Goal: Task Accomplishment & Management: Use online tool/utility

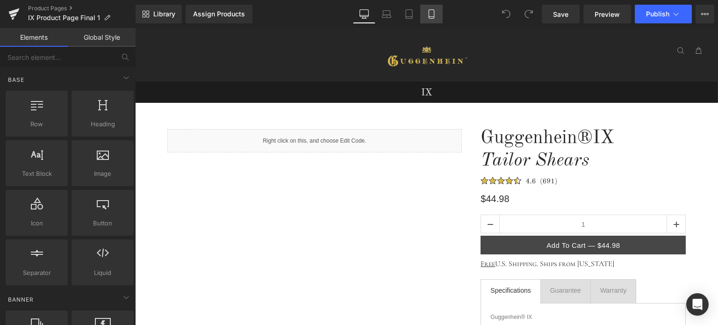
click at [431, 15] on icon at bounding box center [431, 13] width 9 height 9
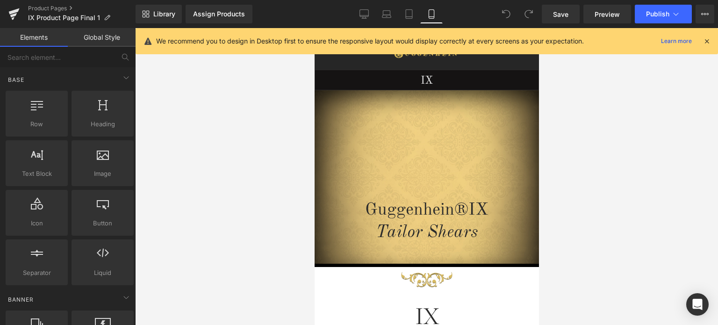
click at [707, 43] on icon at bounding box center [707, 41] width 8 height 8
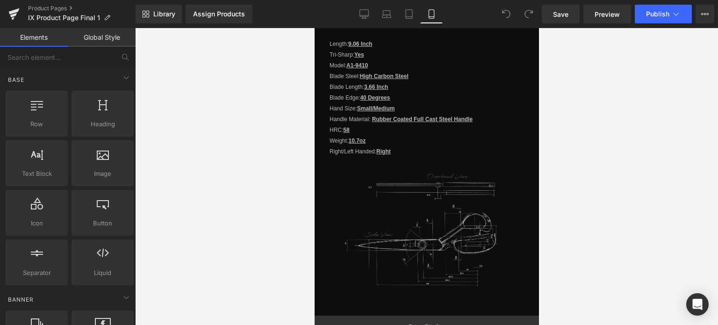
scroll to position [1121, 0]
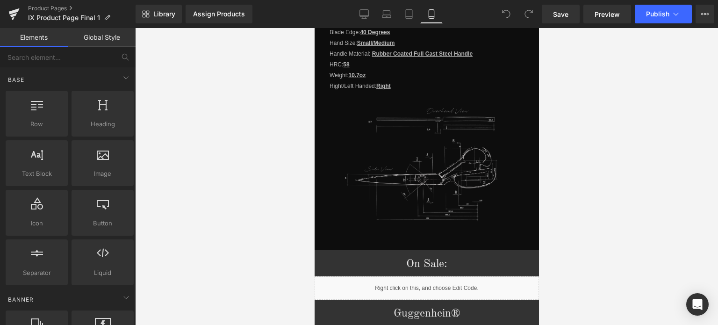
drag, startPoint x: 535, startPoint y: 63, endPoint x: 895, endPoint y: 212, distance: 390.3
click at [563, 13] on span "Save" at bounding box center [560, 14] width 15 height 10
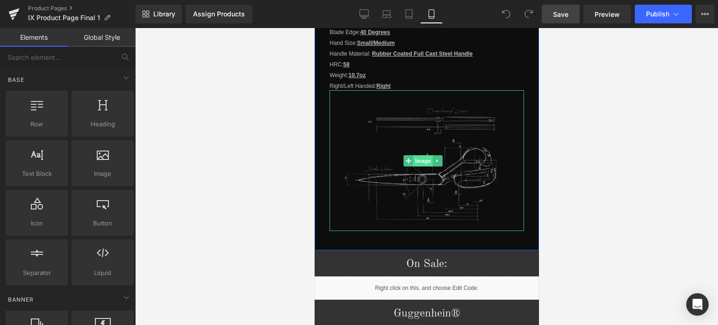
click at [423, 156] on span "Image" at bounding box center [423, 160] width 20 height 11
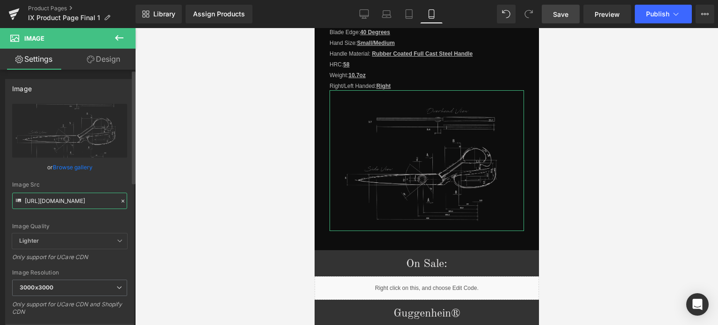
click at [69, 199] on input "[URL][DOMAIN_NAME]" at bounding box center [69, 201] width 115 height 16
paste input "2_bab93143-ae09-4ee4-9273-524df8eeb68a.png?v=1757527708"
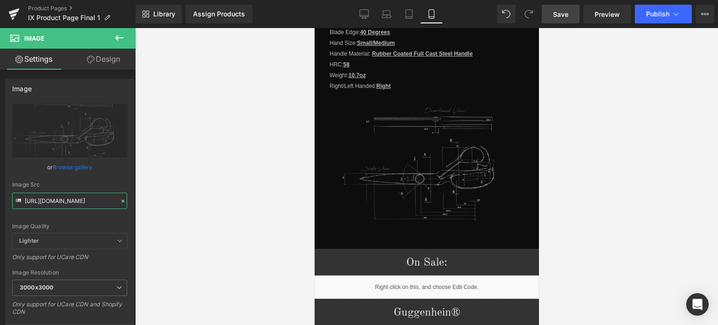
type input "[URL][DOMAIN_NAME]"
click at [566, 15] on span "Save" at bounding box center [560, 14] width 15 height 10
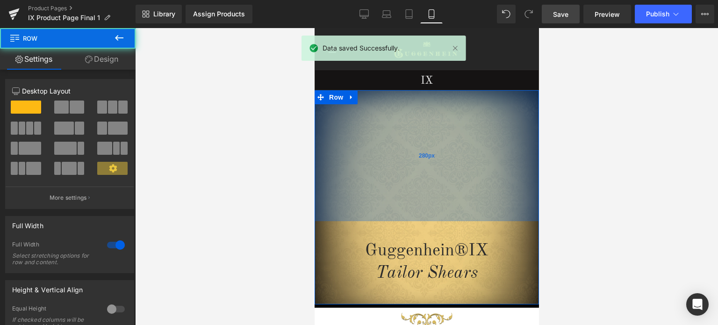
drag, startPoint x: 478, startPoint y: 92, endPoint x: 909, endPoint y: 74, distance: 432.1
click at [477, 133] on div "280px" at bounding box center [426, 155] width 225 height 131
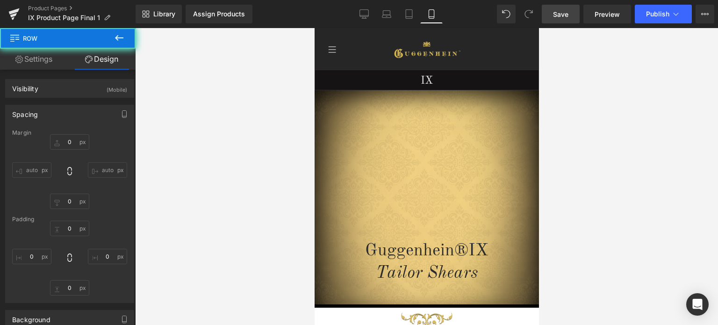
click at [566, 12] on span "Save" at bounding box center [560, 14] width 15 height 10
type input "0"
type input "280"
type input "0"
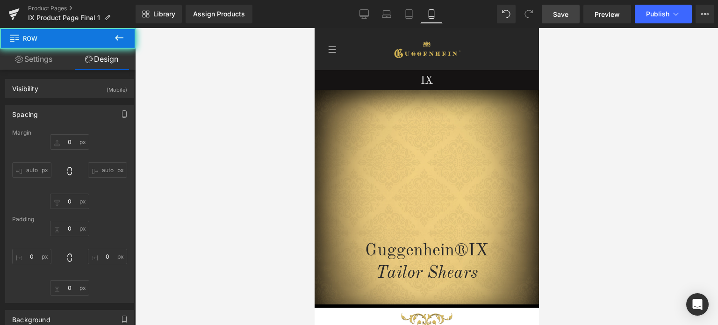
type input "42"
type input "0"
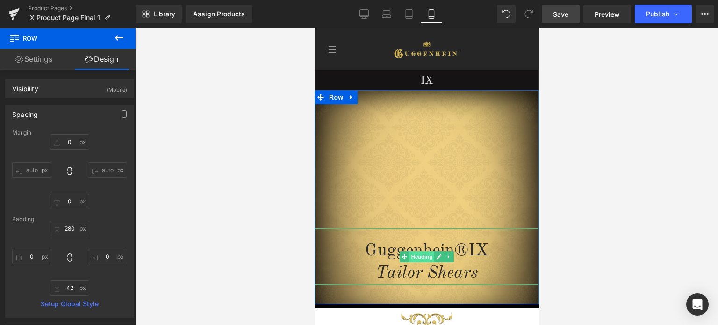
click at [419, 255] on span "Heading" at bounding box center [421, 256] width 25 height 11
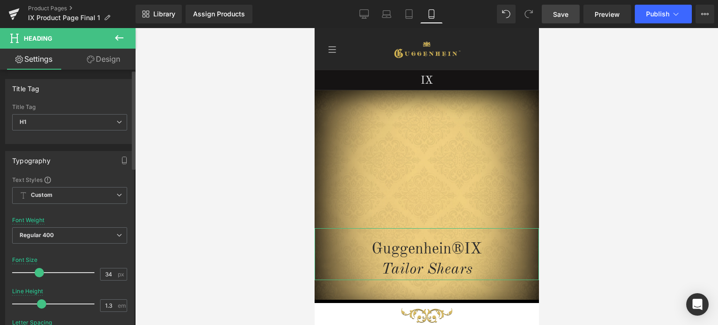
type input "35"
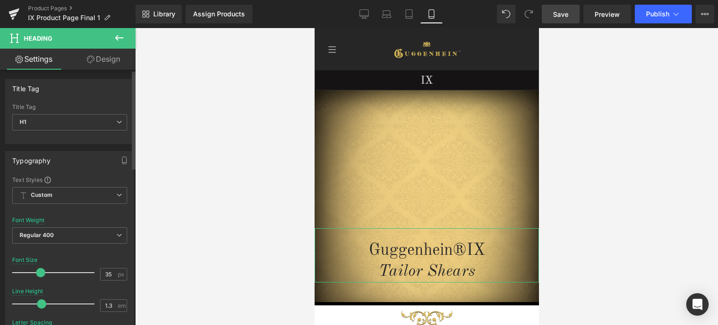
click at [38, 271] on span at bounding box center [40, 272] width 9 height 9
click at [566, 14] on span "Save" at bounding box center [560, 14] width 15 height 10
click at [561, 14] on span "Save" at bounding box center [560, 14] width 15 height 10
click at [571, 14] on link "Save" at bounding box center [561, 14] width 38 height 19
click at [611, 15] on span "Preview" at bounding box center [607, 14] width 25 height 10
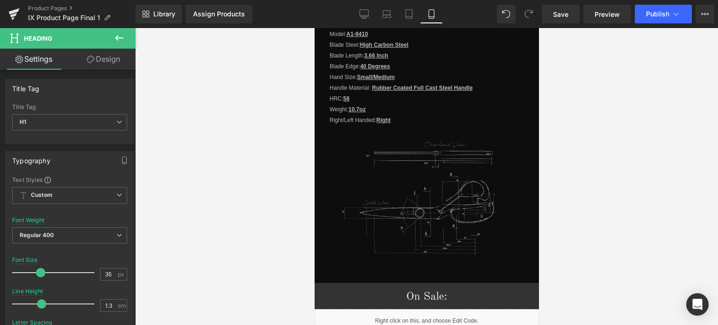
scroll to position [1169, 0]
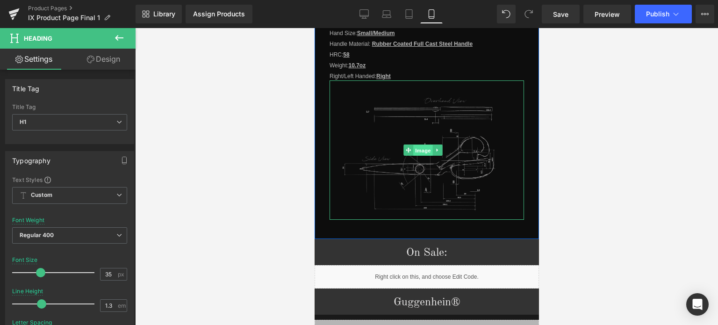
click at [422, 145] on span "Image" at bounding box center [423, 150] width 20 height 11
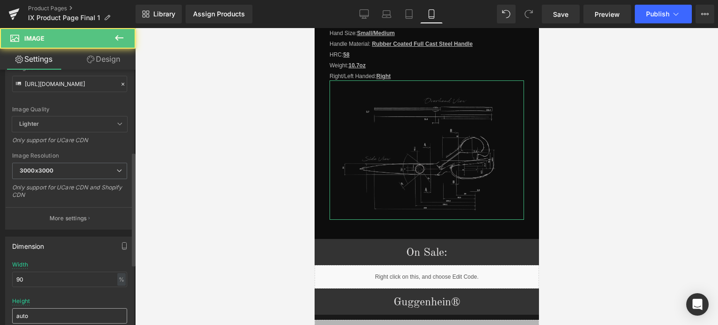
scroll to position [187, 0]
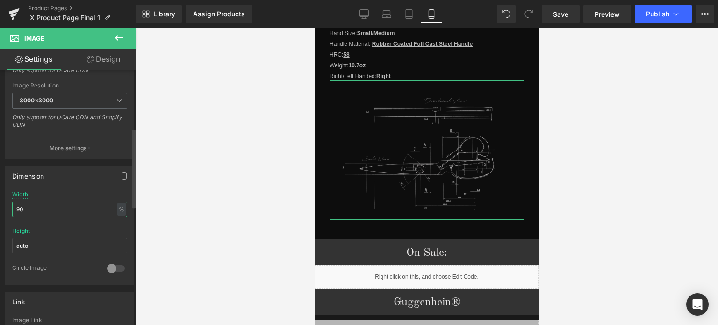
click at [15, 207] on input "90" at bounding box center [69, 209] width 115 height 15
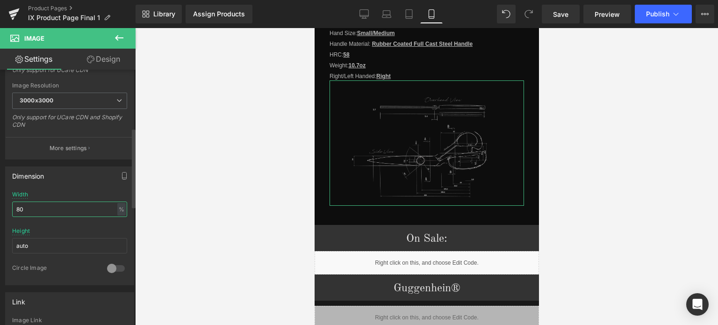
click at [23, 207] on input "80" at bounding box center [69, 209] width 115 height 15
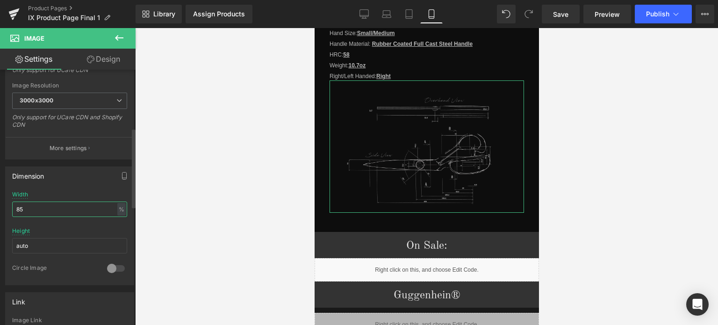
click at [24, 207] on input "85" at bounding box center [69, 209] width 115 height 15
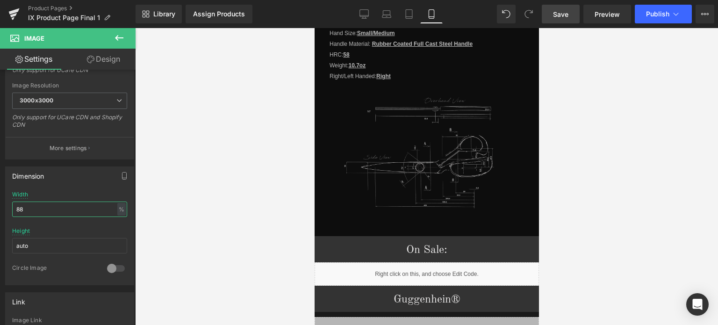
type input "88"
click at [566, 12] on span "Save" at bounding box center [560, 14] width 15 height 10
click at [569, 13] on span "Save" at bounding box center [560, 14] width 15 height 10
click at [566, 18] on span "Save" at bounding box center [560, 14] width 15 height 10
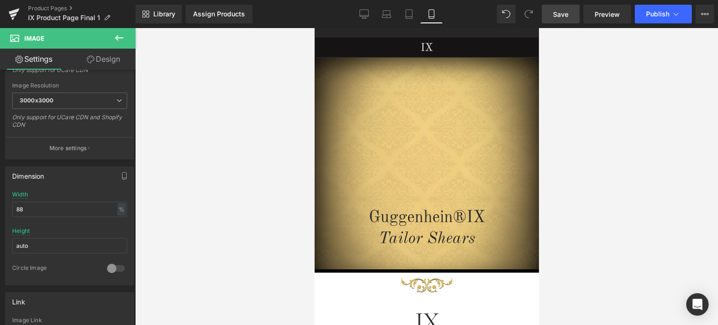
scroll to position [19, 0]
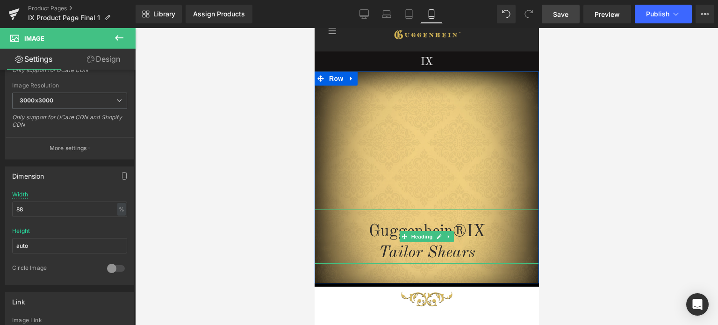
click at [421, 243] on h1 "Tailor Shears" at bounding box center [426, 253] width 225 height 22
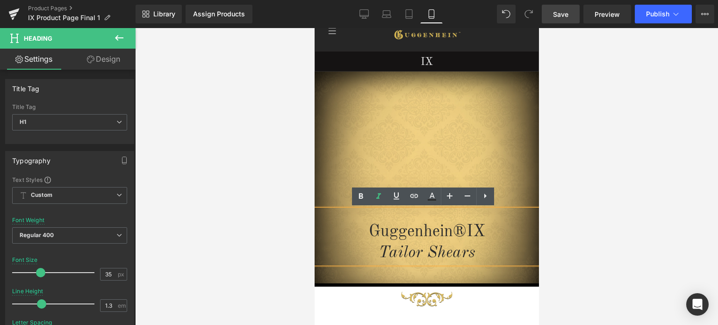
click at [625, 190] on div at bounding box center [426, 176] width 583 height 297
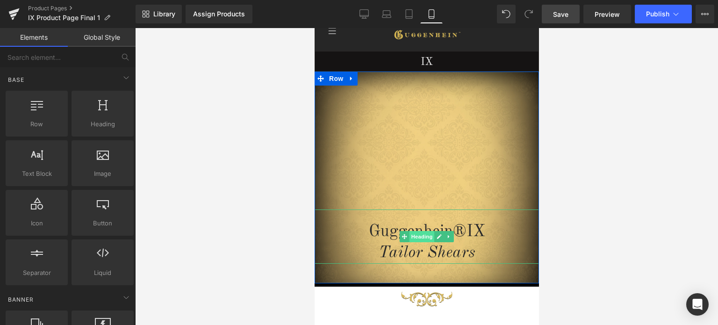
click at [420, 238] on span "Heading" at bounding box center [421, 236] width 25 height 11
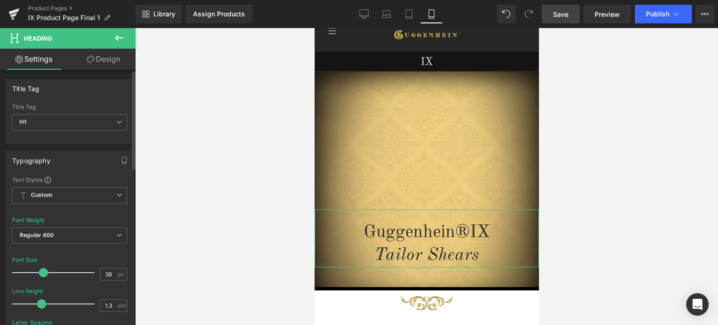
type input "37"
click at [43, 271] on span at bounding box center [42, 272] width 9 height 9
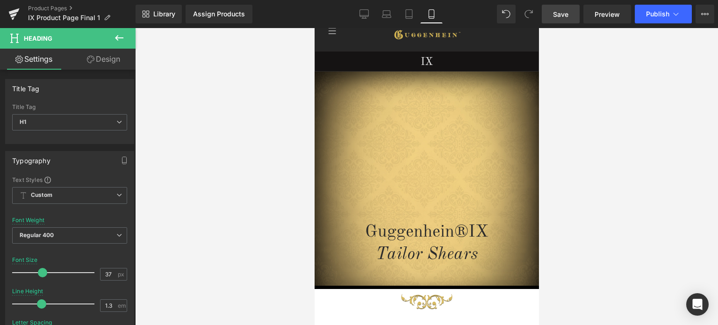
click at [567, 13] on span "Save" at bounding box center [560, 14] width 15 height 10
click at [568, 17] on span "Save" at bounding box center [560, 14] width 15 height 10
drag, startPoint x: 565, startPoint y: 13, endPoint x: 123, endPoint y: 88, distance: 447.8
click at [565, 13] on span "Save" at bounding box center [560, 14] width 15 height 10
click at [564, 17] on span "Save" at bounding box center [560, 14] width 15 height 10
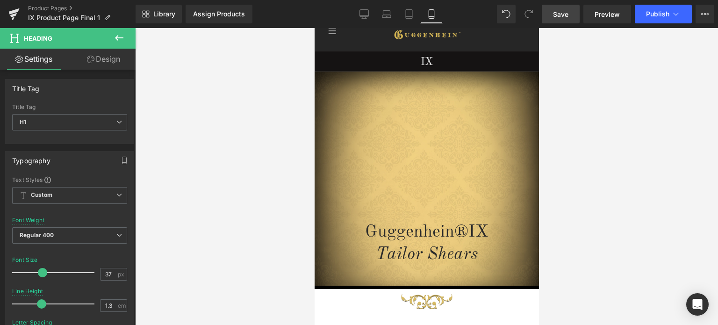
click at [566, 15] on span "Save" at bounding box center [560, 14] width 15 height 10
click at [566, 17] on span "Save" at bounding box center [560, 14] width 15 height 10
click at [567, 13] on span "Save" at bounding box center [560, 14] width 15 height 10
click at [566, 15] on span "Save" at bounding box center [560, 14] width 15 height 10
click at [560, 13] on span "Save" at bounding box center [560, 14] width 15 height 10
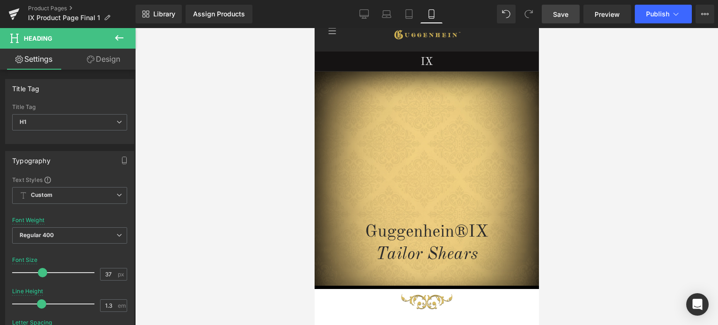
click at [566, 15] on span "Save" at bounding box center [560, 14] width 15 height 10
click at [52, 9] on link "Product Pages" at bounding box center [82, 8] width 108 height 7
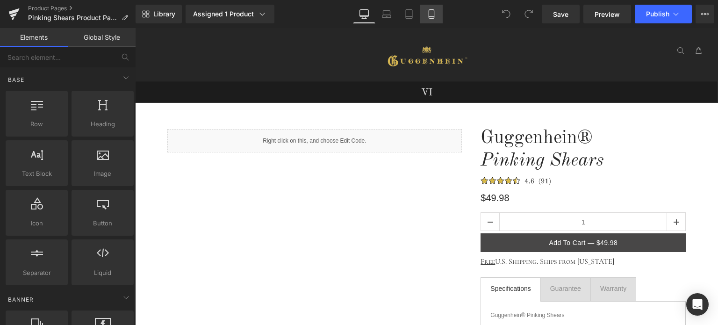
click at [434, 15] on icon at bounding box center [431, 13] width 9 height 9
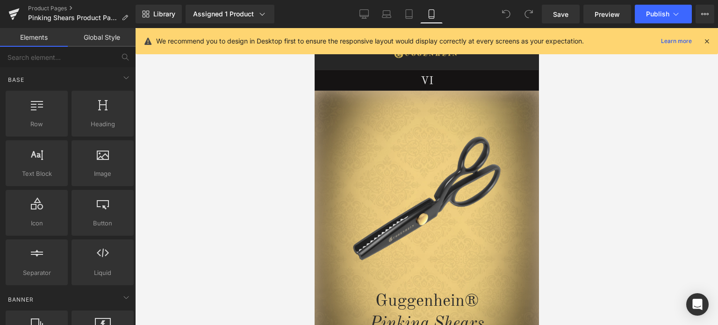
click at [705, 40] on icon at bounding box center [707, 41] width 8 height 8
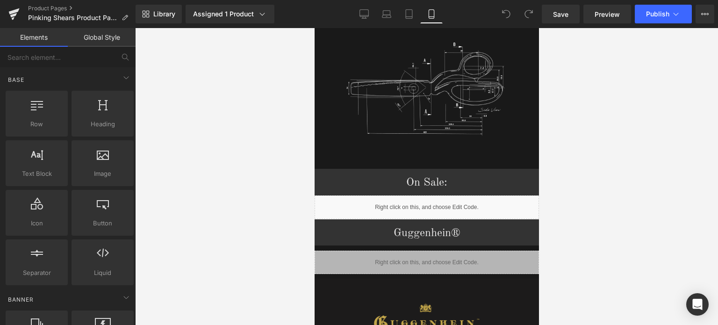
scroll to position [1392, 0]
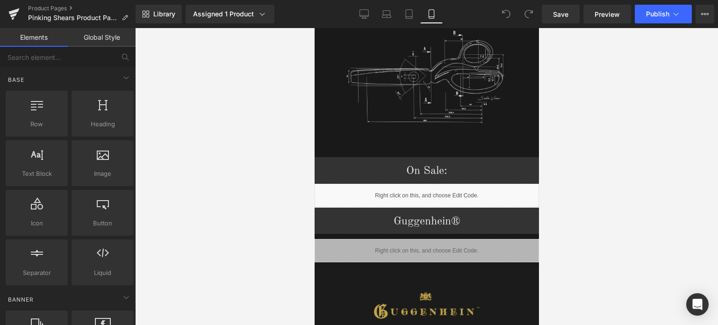
drag, startPoint x: 537, startPoint y: 44, endPoint x: 863, endPoint y: 241, distance: 380.6
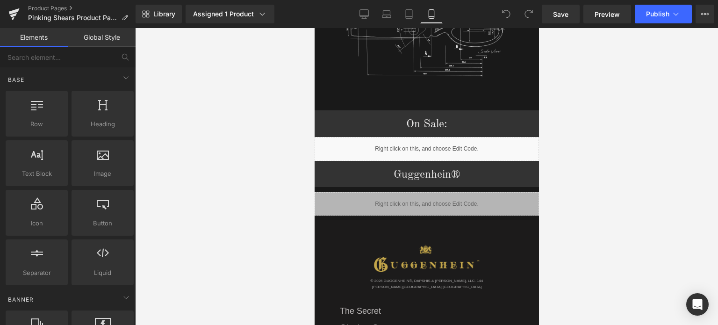
scroll to position [1438, 0]
click at [332, 137] on span "Row" at bounding box center [335, 144] width 19 height 14
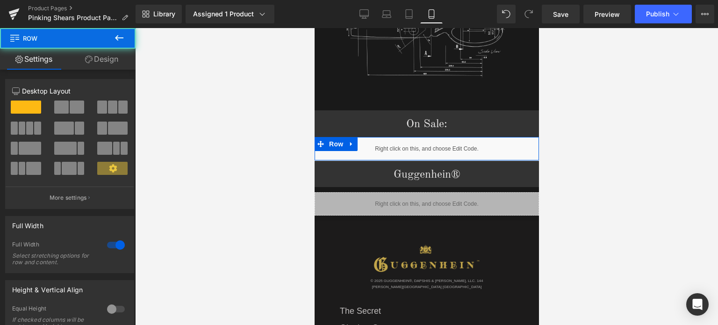
click at [111, 62] on link "Design" at bounding box center [102, 59] width 68 height 21
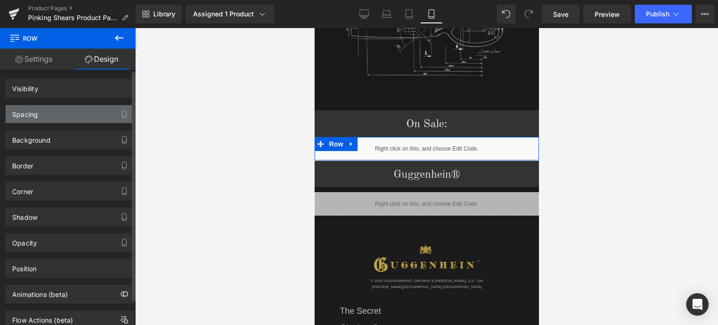
click at [54, 117] on div "Spacing" at bounding box center [70, 114] width 128 height 18
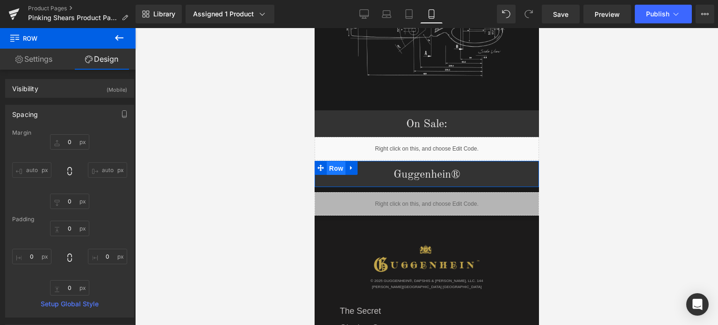
click at [339, 161] on span "Row" at bounding box center [335, 168] width 19 height 14
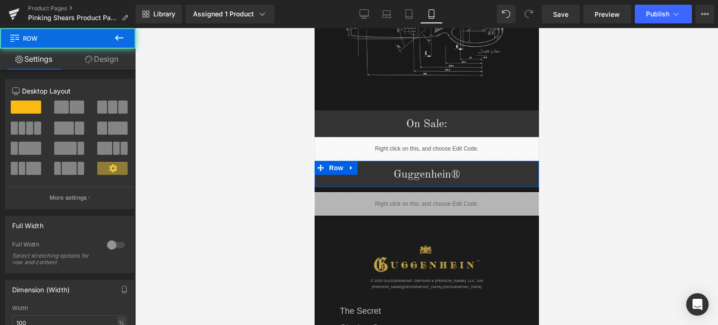
click at [110, 66] on link "Design" at bounding box center [102, 59] width 68 height 21
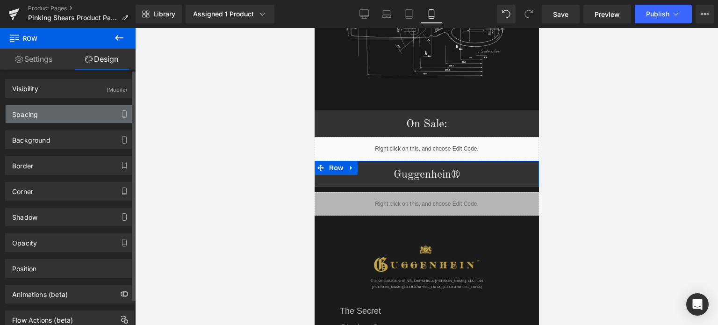
click at [63, 116] on div "Spacing" at bounding box center [70, 114] width 128 height 18
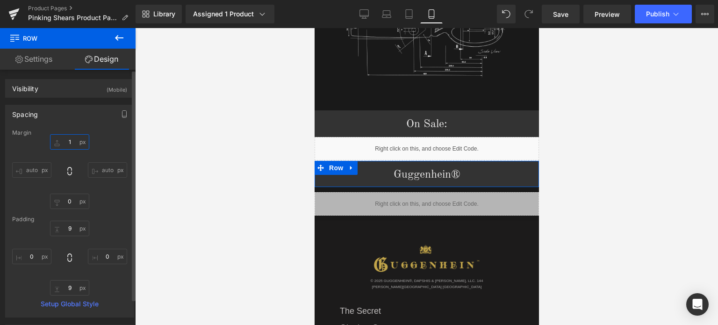
click at [73, 143] on input "1" at bounding box center [69, 141] width 39 height 15
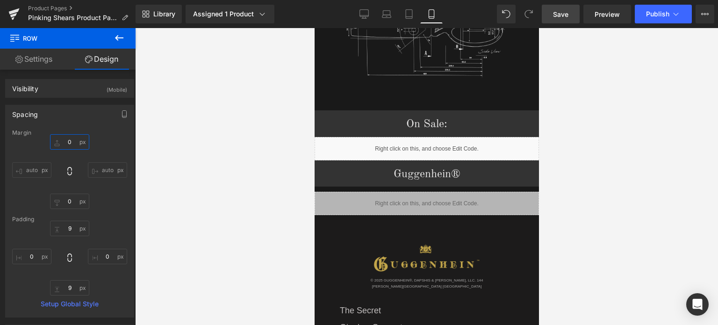
type input "0"
click at [566, 12] on span "Save" at bounding box center [560, 14] width 15 height 10
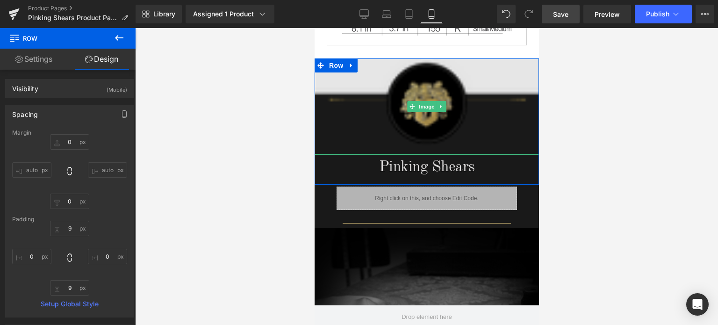
scroll to position [737, 0]
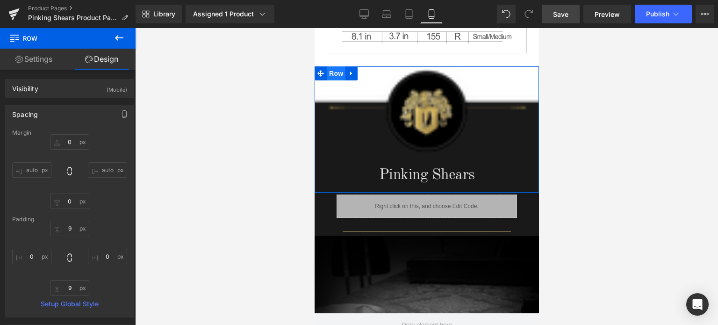
click at [337, 68] on span "Row" at bounding box center [335, 73] width 19 height 14
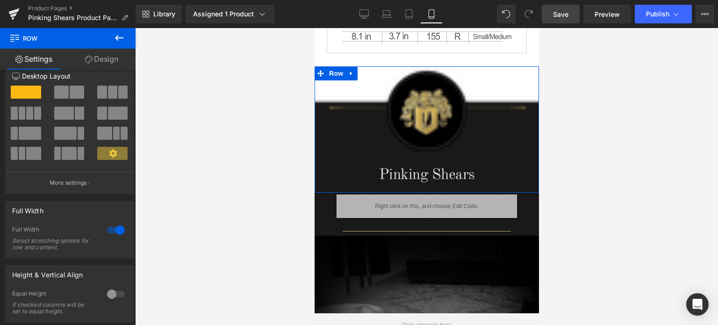
scroll to position [0, 0]
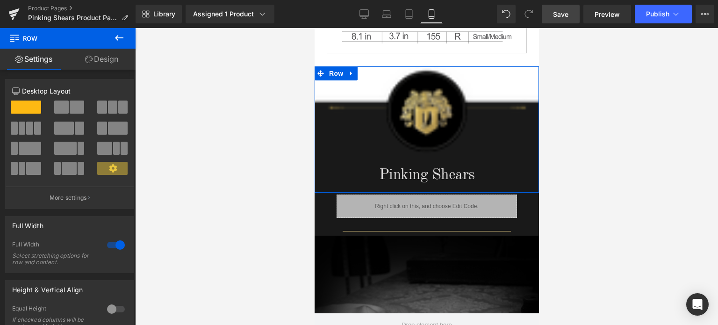
click at [102, 64] on link "Design" at bounding box center [102, 59] width 68 height 21
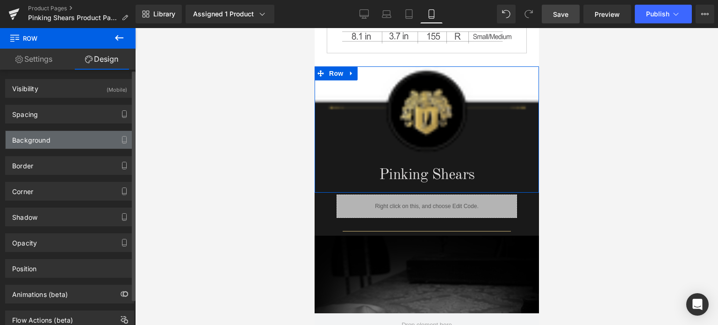
click at [58, 140] on div "Background" at bounding box center [70, 140] width 128 height 18
type input "#000000"
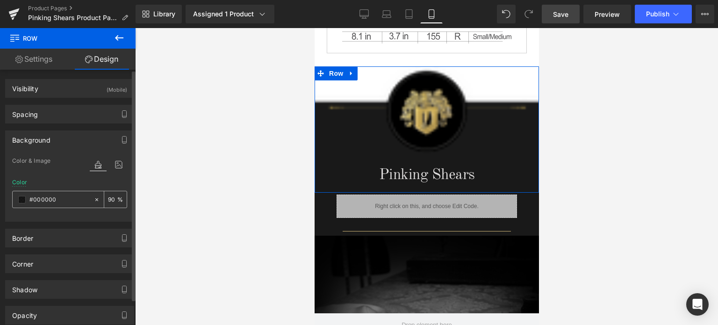
click at [24, 199] on span at bounding box center [21, 199] width 7 height 7
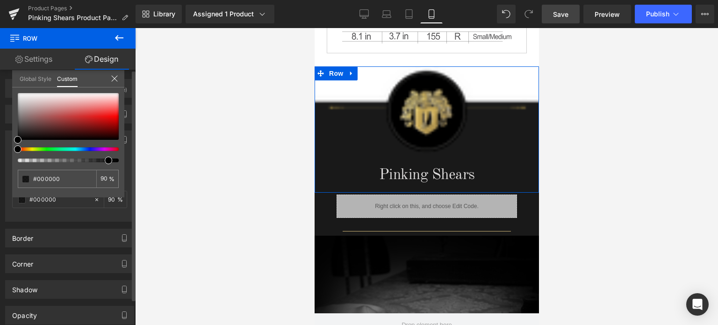
type input "94"
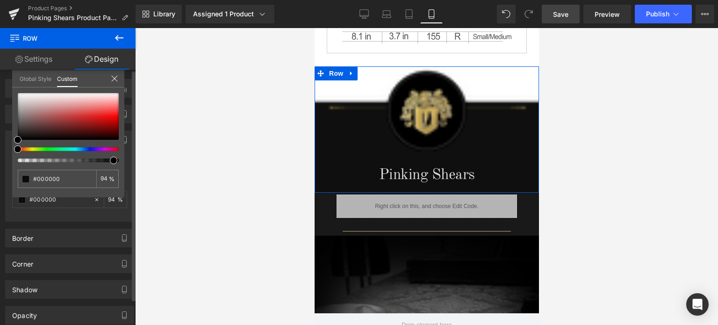
type input "95"
type input "94"
click at [109, 160] on span at bounding box center [112, 160] width 7 height 7
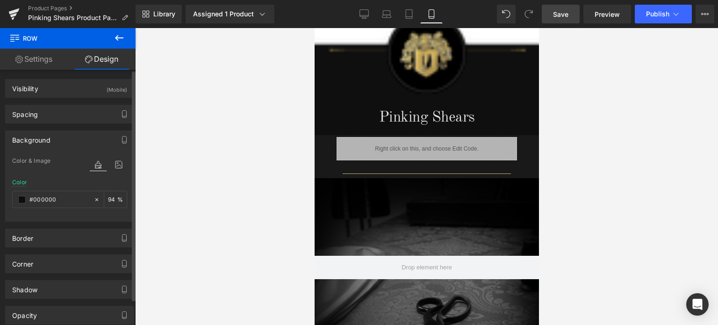
scroll to position [830, 0]
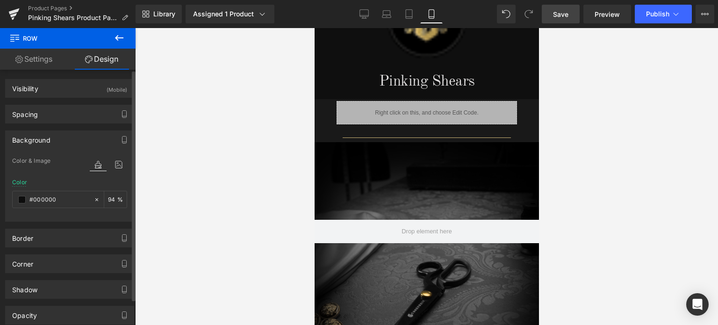
drag, startPoint x: 657, startPoint y: 152, endPoint x: 576, endPoint y: 138, distance: 82.1
click at [654, 152] on div at bounding box center [426, 176] width 583 height 297
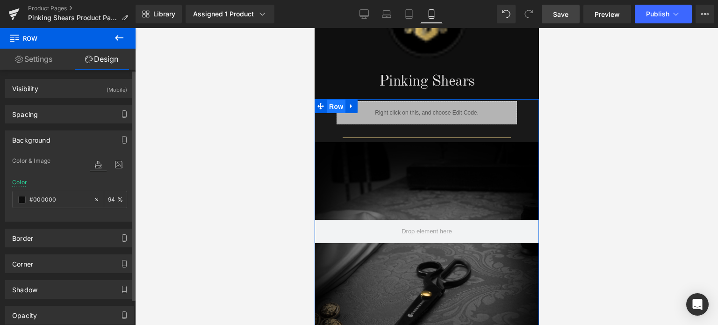
click at [332, 103] on span "Row" at bounding box center [335, 107] width 19 height 14
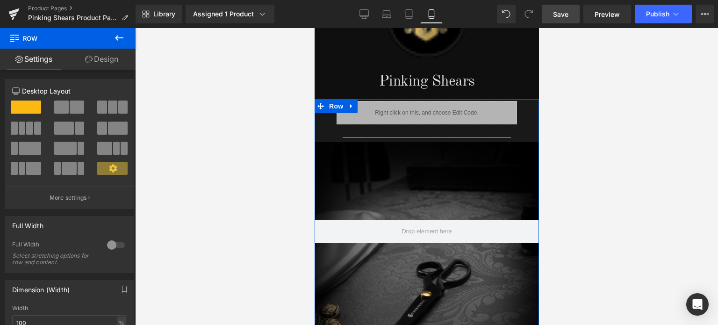
click at [101, 59] on link "Design" at bounding box center [102, 59] width 68 height 21
click at [0, 0] on div "Background" at bounding box center [0, 0] width 0 height 0
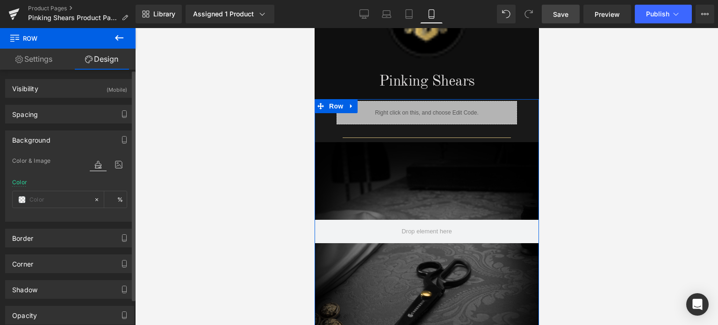
type input "#000000"
click at [21, 198] on span at bounding box center [21, 199] width 7 height 7
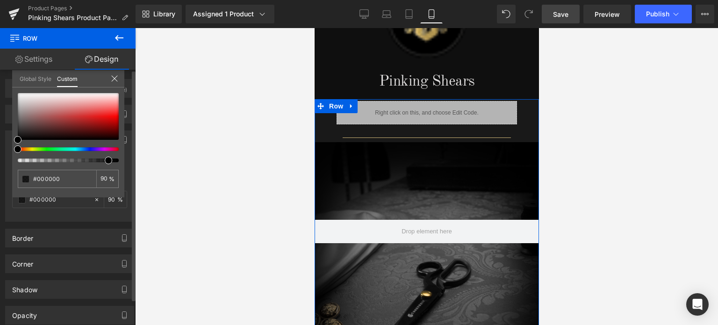
type input "94"
type input "95"
type input "94"
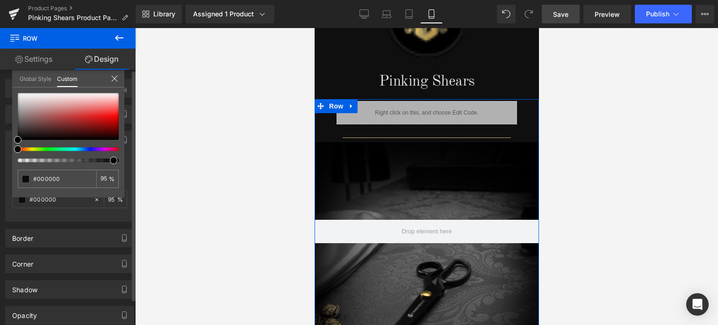
type input "94"
click at [111, 160] on span at bounding box center [112, 160] width 7 height 7
click at [115, 80] on icon at bounding box center [114, 78] width 6 height 6
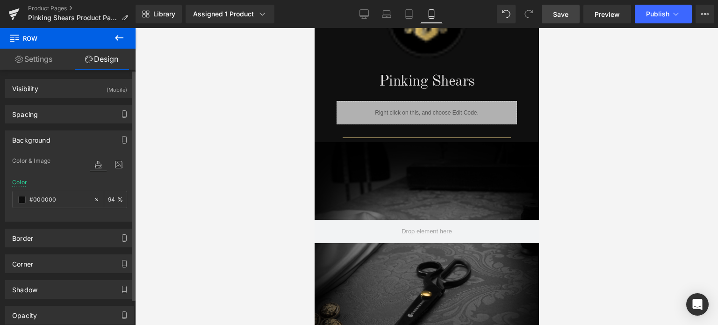
drag, startPoint x: 563, startPoint y: 20, endPoint x: 164, endPoint y: 77, distance: 402.6
click at [563, 20] on link "Save" at bounding box center [561, 14] width 38 height 19
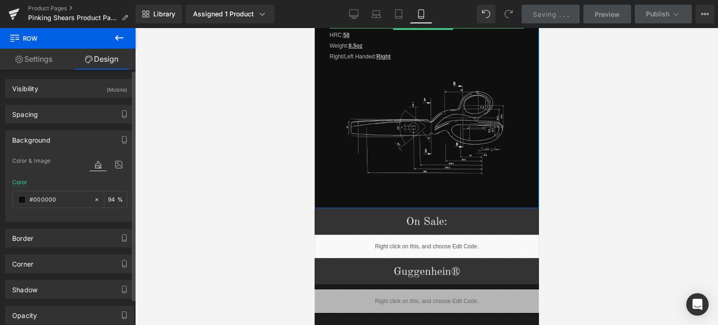
scroll to position [1345, 0]
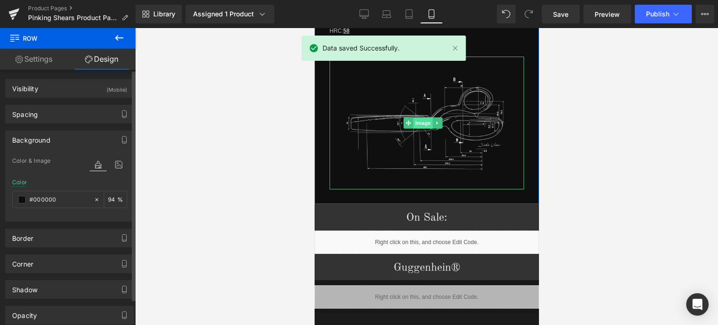
click at [424, 117] on span "Image" at bounding box center [423, 122] width 20 height 11
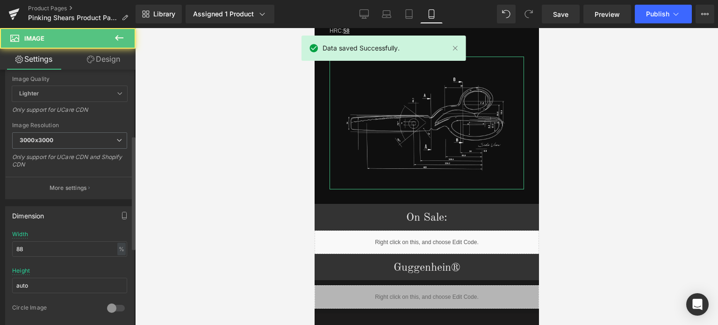
scroll to position [234, 0]
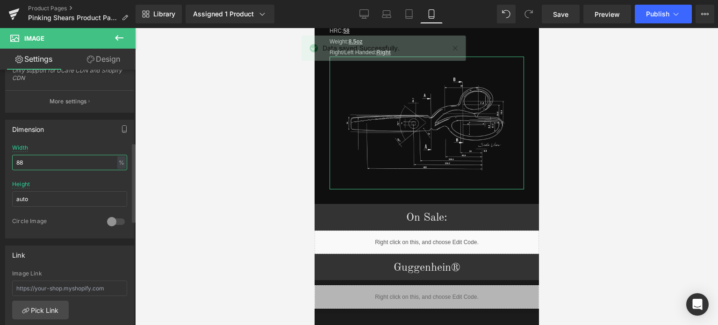
click at [19, 160] on input "88" at bounding box center [69, 162] width 115 height 15
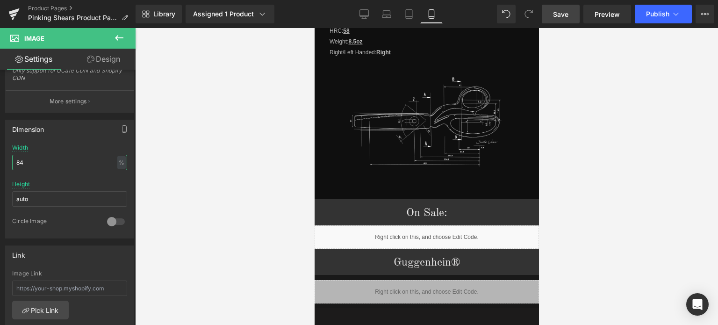
type input "84"
click at [561, 18] on span "Save" at bounding box center [560, 14] width 15 height 10
click at [562, 16] on span "Save" at bounding box center [560, 14] width 15 height 10
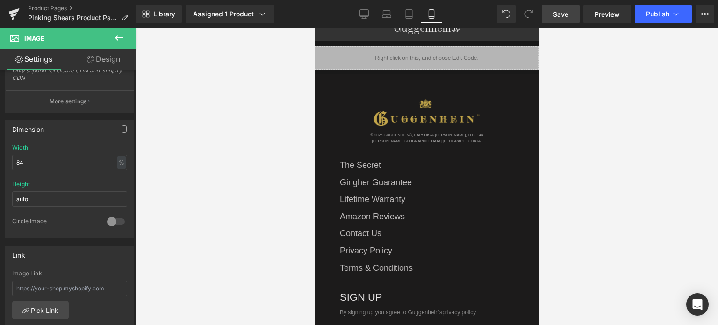
scroll to position [1485, 0]
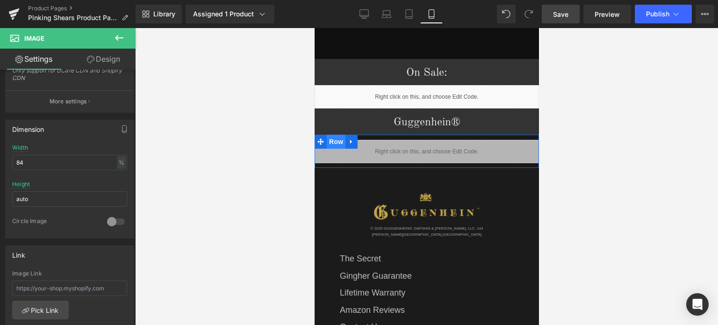
click at [332, 135] on span "Row" at bounding box center [335, 142] width 19 height 14
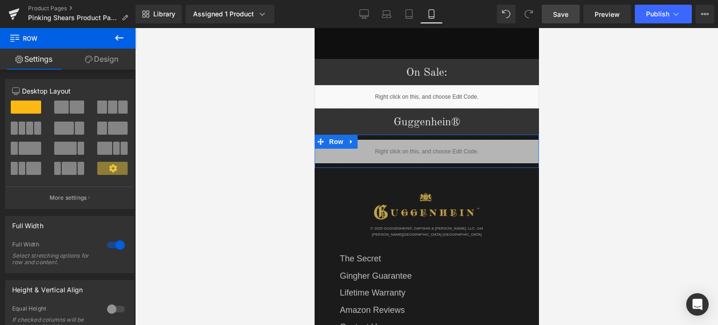
click at [110, 60] on link "Design" at bounding box center [102, 59] width 68 height 21
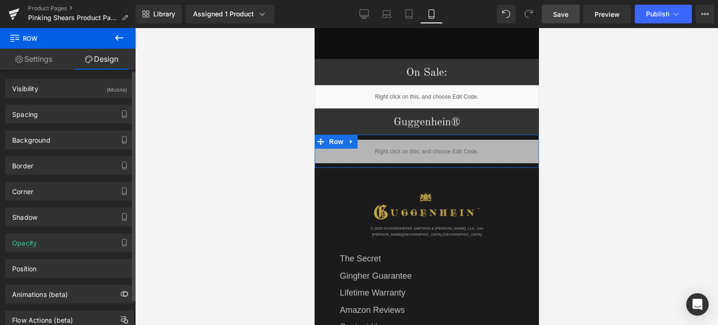
drag, startPoint x: 75, startPoint y: 242, endPoint x: 73, endPoint y: 230, distance: 12.5
click at [75, 242] on div "Opacity" at bounding box center [70, 243] width 128 height 18
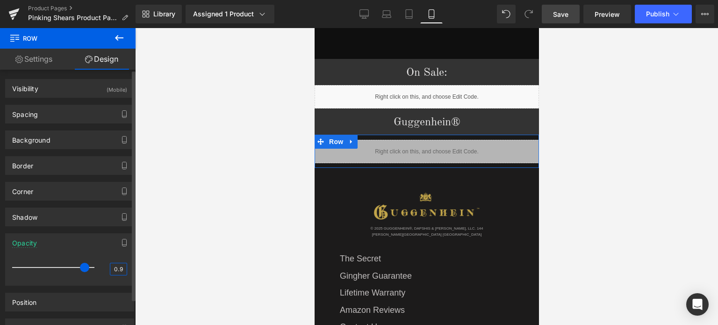
click at [117, 268] on input "0.9" at bounding box center [118, 269] width 16 height 12
click at [120, 267] on input "0.9" at bounding box center [118, 269] width 16 height 12
type input "0.95"
click at [97, 231] on div "Opacity 0.95 0.95" at bounding box center [70, 255] width 140 height 59
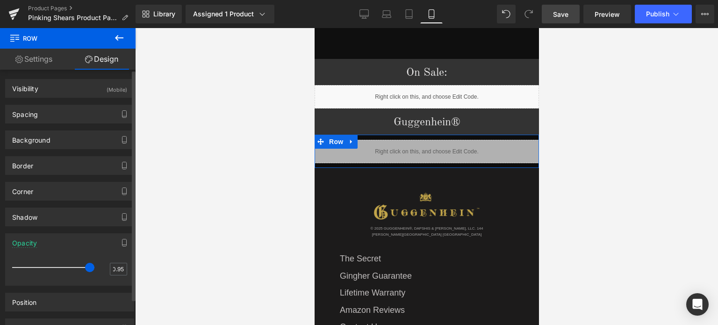
scroll to position [0, 0]
click at [567, 9] on span "Save" at bounding box center [560, 14] width 15 height 10
click at [573, 15] on link "Save" at bounding box center [561, 14] width 38 height 19
click at [49, 8] on link "Product Pages" at bounding box center [82, 8] width 108 height 7
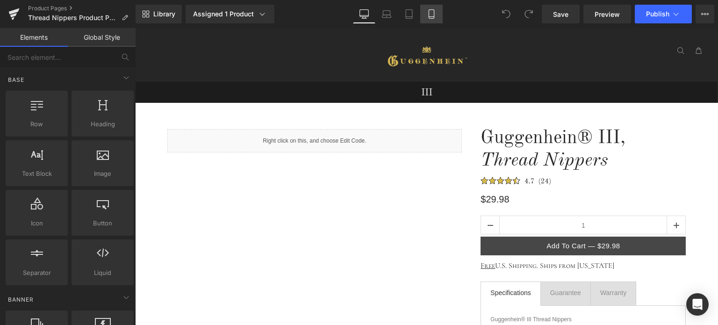
click at [435, 18] on icon at bounding box center [431, 13] width 9 height 9
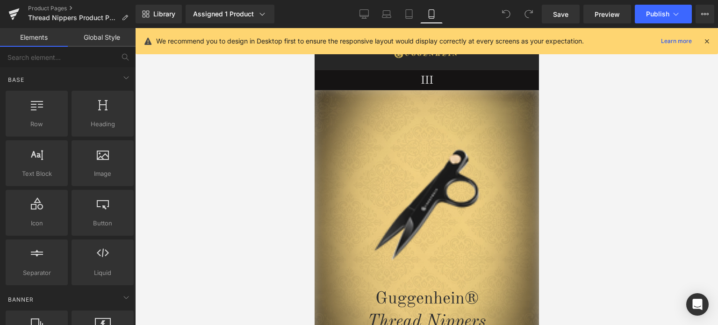
click at [711, 39] on icon at bounding box center [707, 41] width 8 height 8
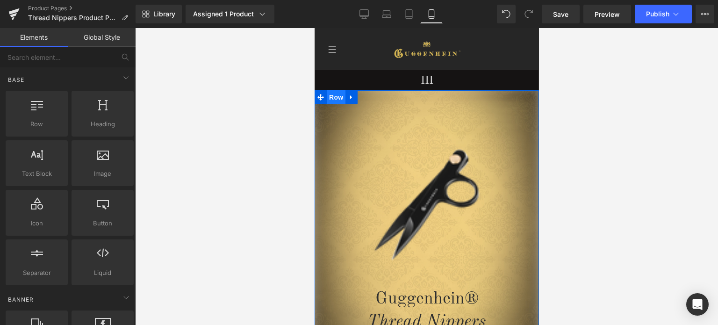
click at [333, 102] on span "Row" at bounding box center [335, 97] width 19 height 14
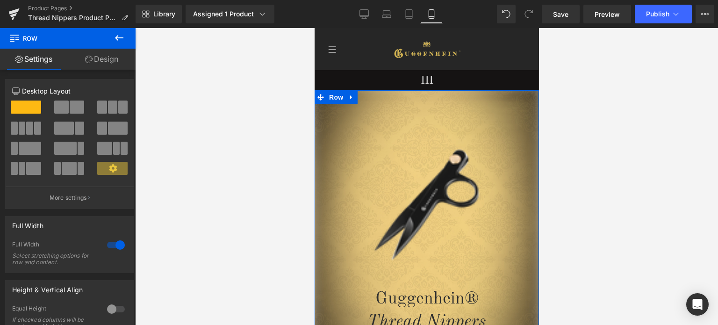
click at [107, 59] on link "Design" at bounding box center [102, 59] width 68 height 21
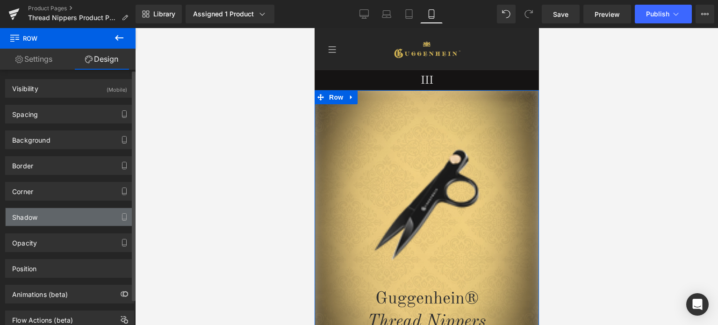
type input "#ffffff"
type input "100"
click at [62, 220] on div "Shadow" at bounding box center [70, 217] width 128 height 18
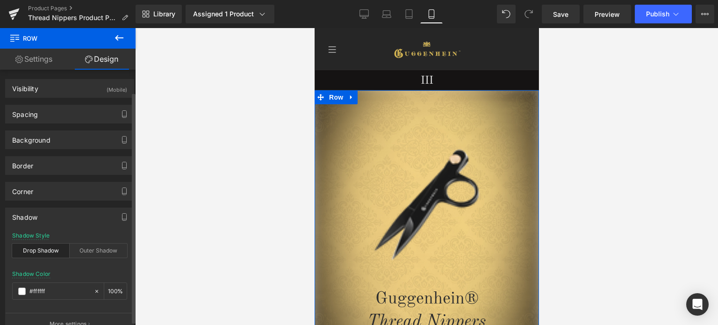
scroll to position [94, 0]
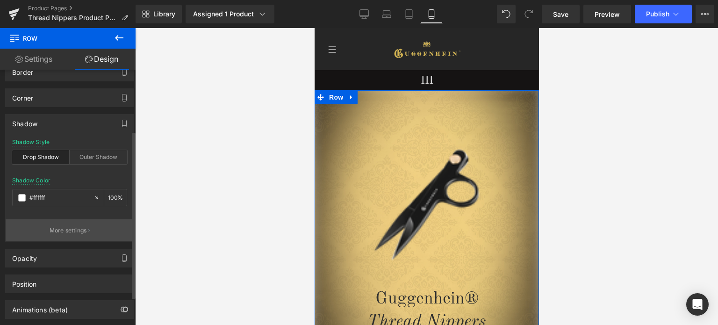
click at [75, 228] on p "More settings" at bounding box center [68, 230] width 37 height 8
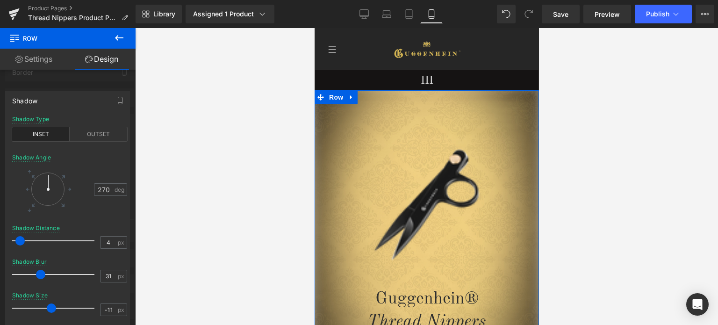
click at [68, 88] on div at bounding box center [68, 179] width 136 height 302
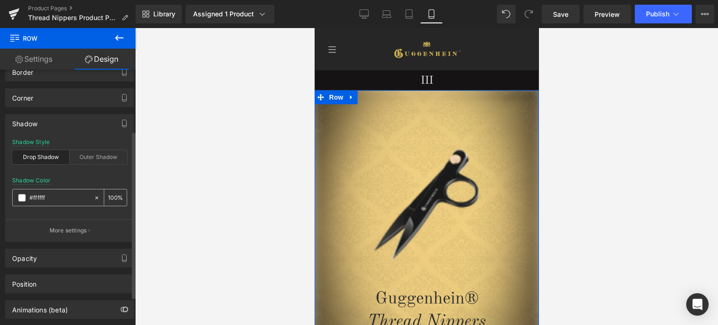
click at [23, 198] on span at bounding box center [21, 197] width 7 height 7
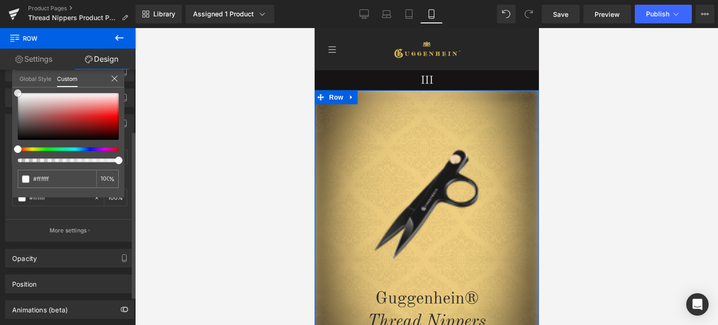
type input "#2c2a2a"
type input "#272525"
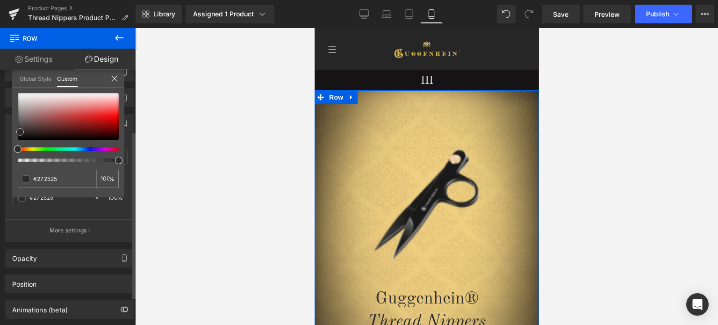
type input "#1f1d1d"
type input "#1c1b1b"
type input "#1a1818"
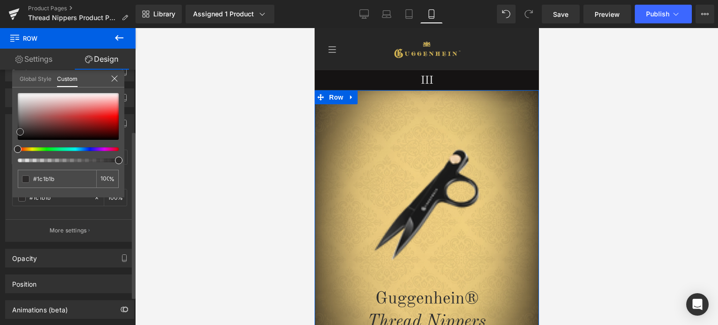
type input "#1a1818"
type input "#171616"
type input "#141313"
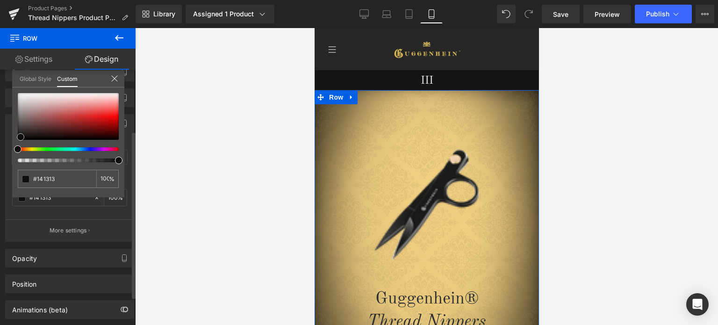
type input "#0d0c0c"
type input "#0a0909"
drag, startPoint x: 20, startPoint y: 132, endPoint x: 21, endPoint y: 138, distance: 6.1
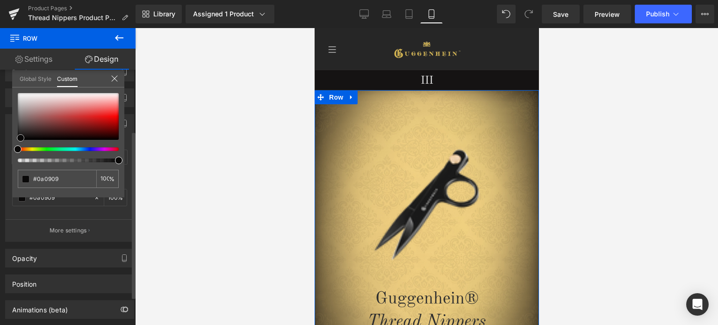
click at [21, 138] on div at bounding box center [68, 116] width 101 height 47
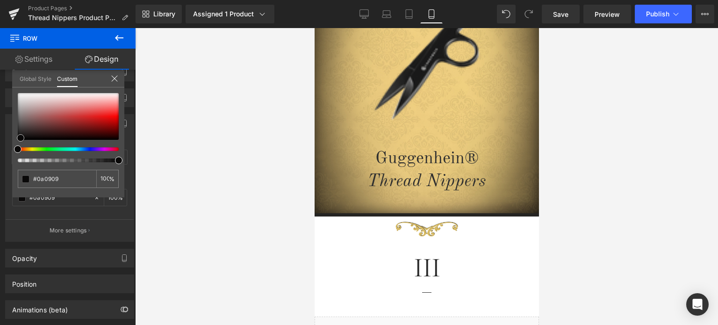
scroll to position [0, 0]
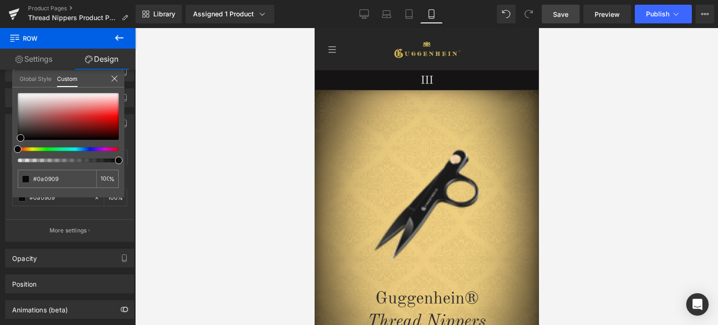
click at [562, 14] on span "Save" at bounding box center [560, 14] width 15 height 10
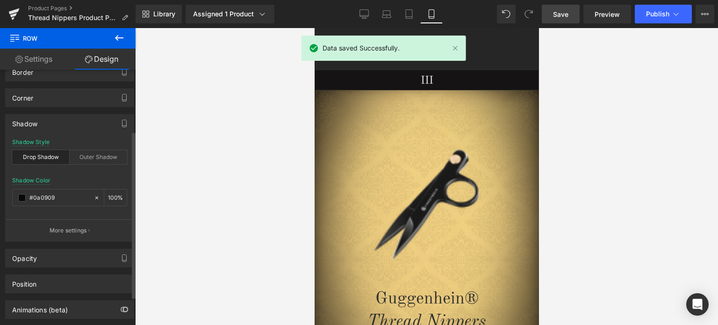
click at [566, 14] on span "Save" at bounding box center [560, 14] width 15 height 10
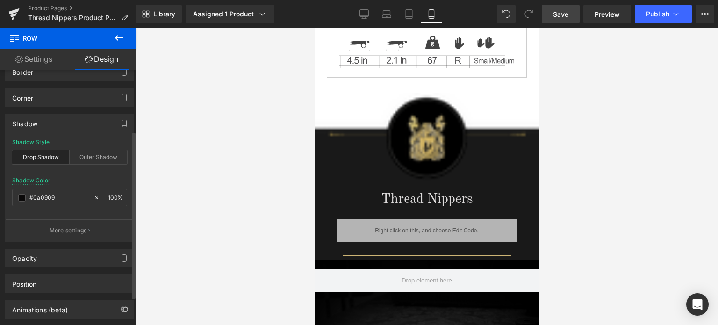
scroll to position [795, 0]
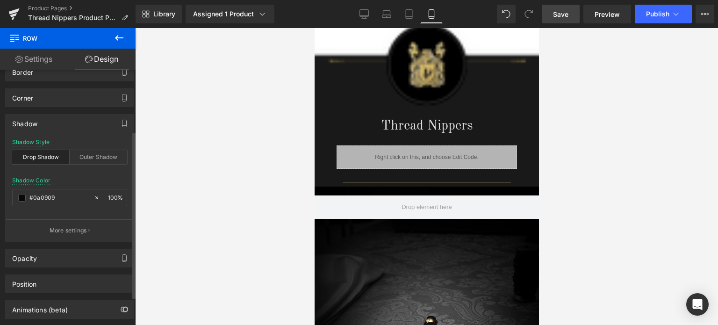
click at [644, 131] on div at bounding box center [426, 176] width 583 height 297
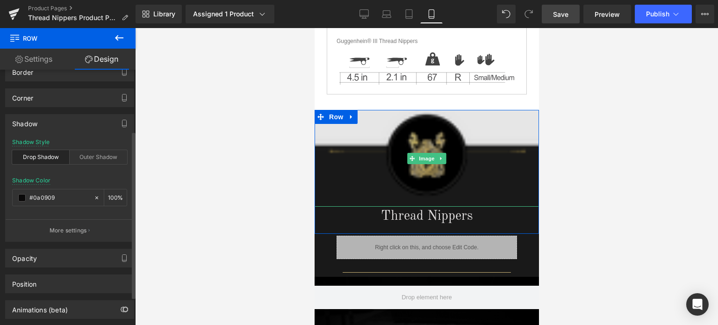
scroll to position [702, 0]
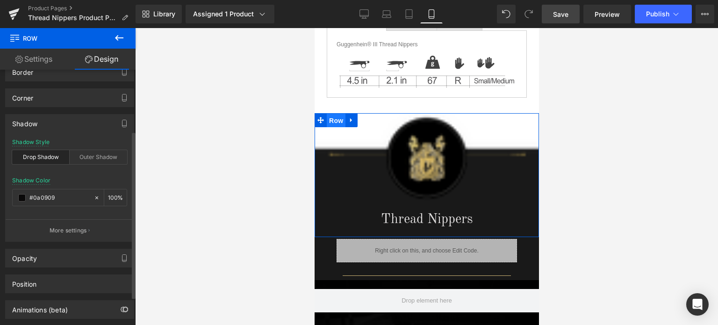
click at [333, 117] on span "Row" at bounding box center [335, 121] width 19 height 14
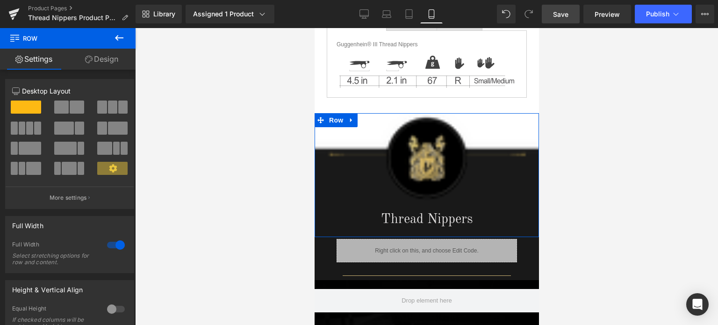
drag, startPoint x: 107, startPoint y: 57, endPoint x: 72, endPoint y: 138, distance: 88.4
click at [107, 57] on link "Design" at bounding box center [102, 59] width 68 height 21
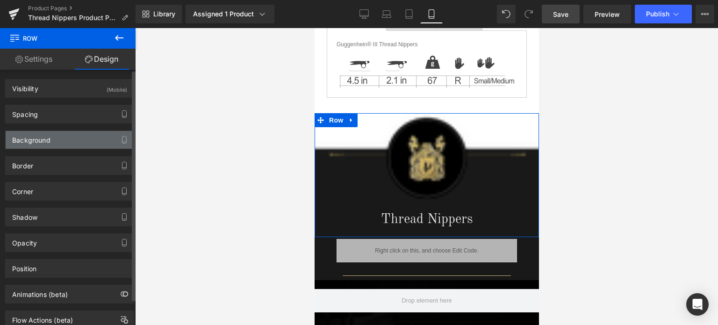
click at [72, 138] on div "Background" at bounding box center [70, 140] width 128 height 18
type input "#000000"
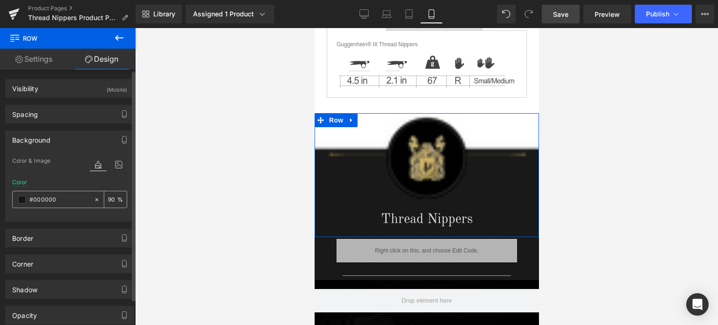
click at [21, 199] on span at bounding box center [21, 199] width 7 height 7
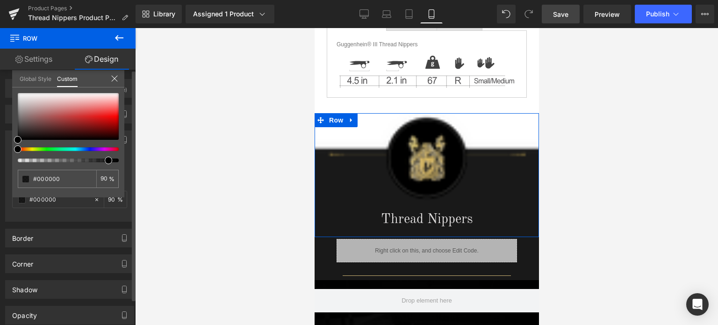
type input "94"
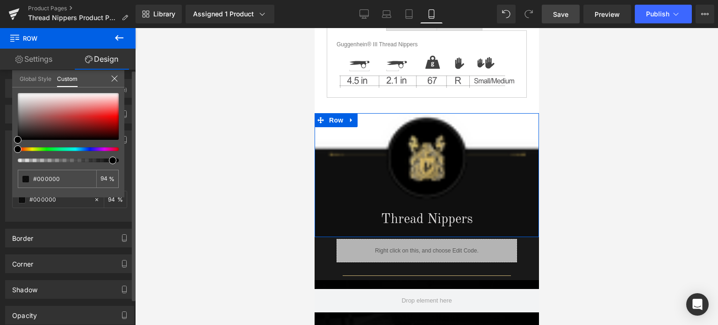
click at [108, 158] on div at bounding box center [68, 127] width 101 height 69
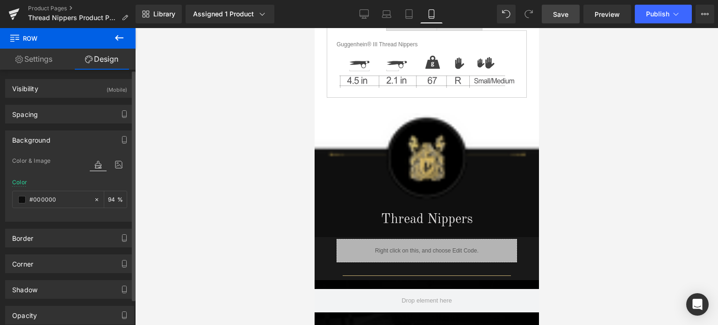
scroll to position [795, 0]
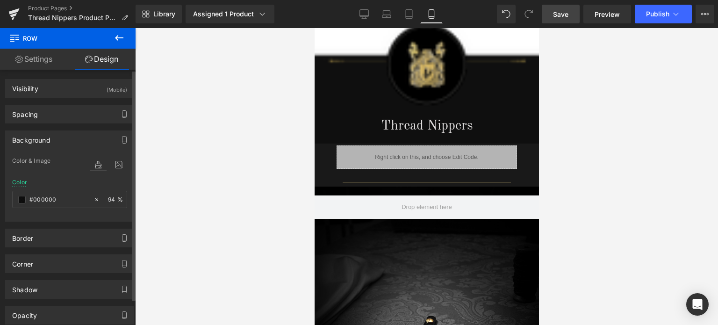
drag, startPoint x: 676, startPoint y: 178, endPoint x: 576, endPoint y: 170, distance: 100.9
click at [676, 178] on div at bounding box center [426, 176] width 583 height 297
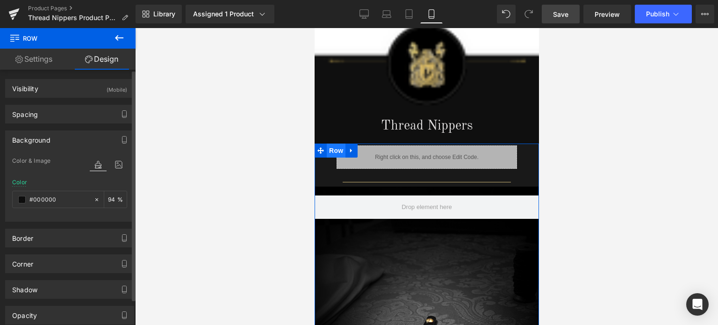
click at [334, 150] on span "Row" at bounding box center [335, 151] width 19 height 14
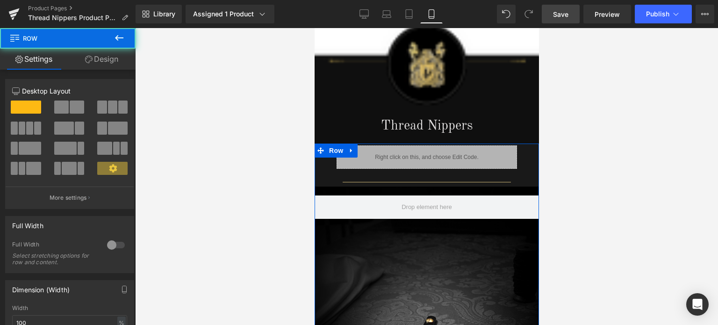
click at [103, 60] on link "Design" at bounding box center [102, 59] width 68 height 21
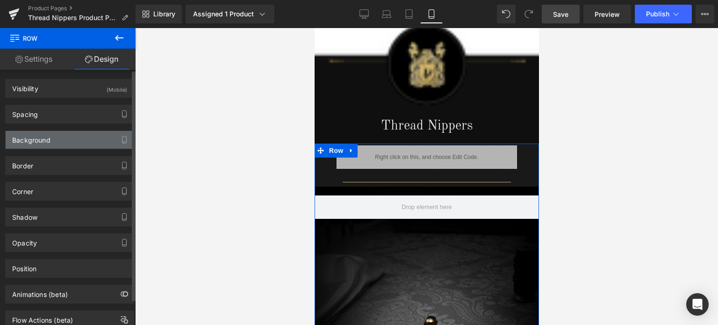
click at [58, 143] on div "Background" at bounding box center [70, 140] width 128 height 18
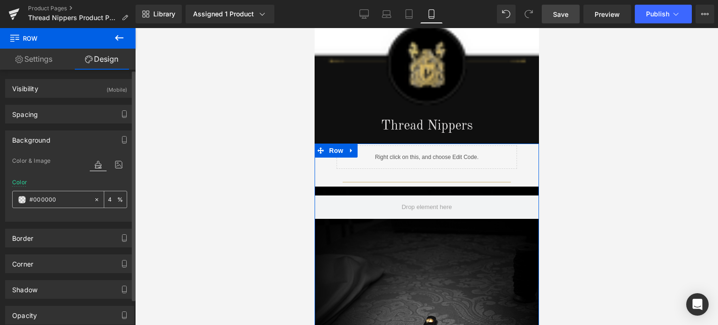
click at [104, 198] on div "4 %" at bounding box center [115, 199] width 22 height 16
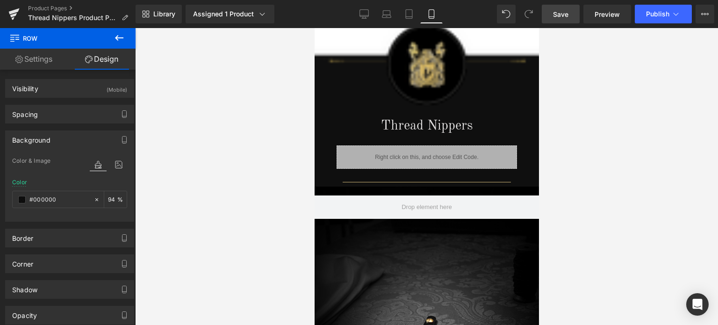
type input "94"
click at [571, 15] on link "Save" at bounding box center [561, 14] width 38 height 19
click at [562, 12] on span "Save" at bounding box center [560, 14] width 15 height 10
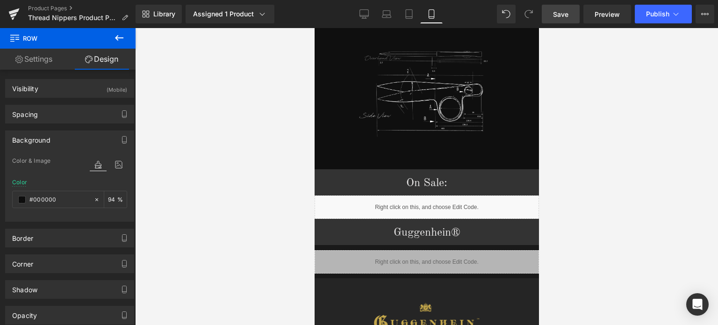
scroll to position [1392, 0]
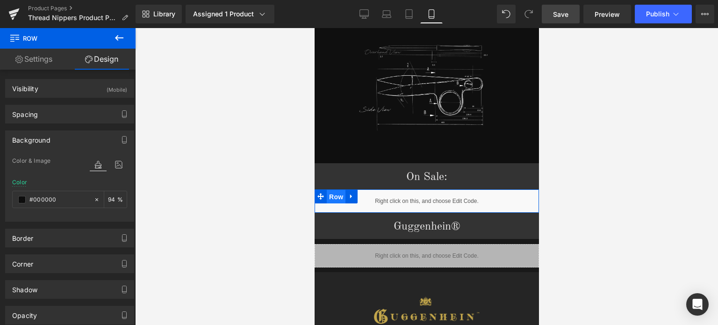
click at [333, 190] on span "Row" at bounding box center [335, 197] width 19 height 14
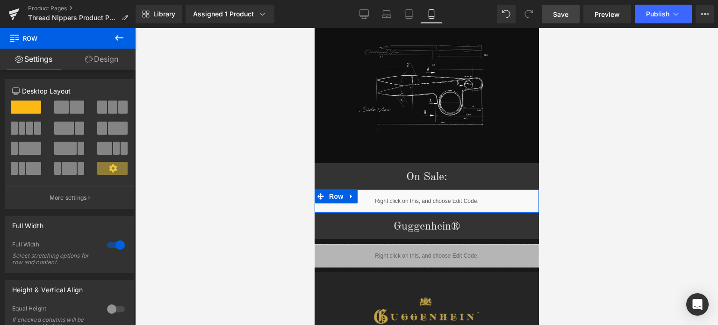
click at [111, 61] on link "Design" at bounding box center [102, 59] width 68 height 21
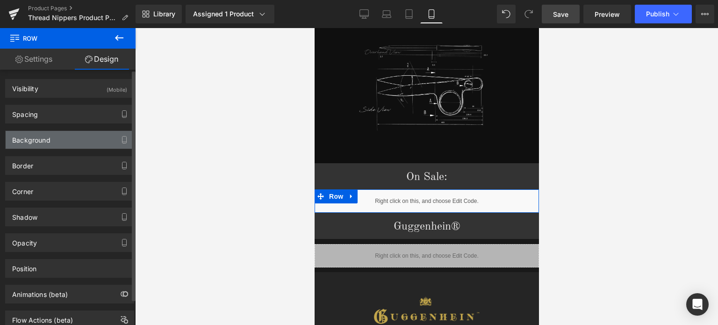
click at [64, 138] on div "Background" at bounding box center [70, 140] width 128 height 18
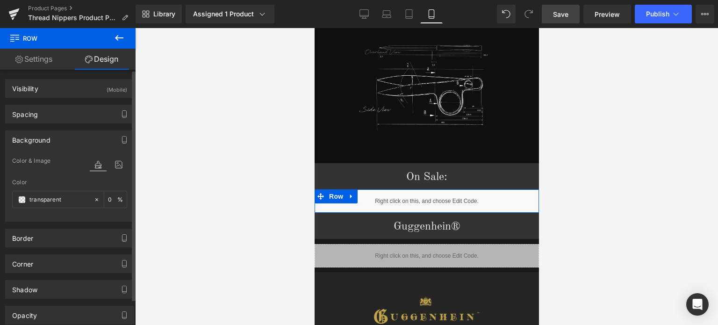
click at [37, 141] on div "Background" at bounding box center [31, 137] width 38 height 13
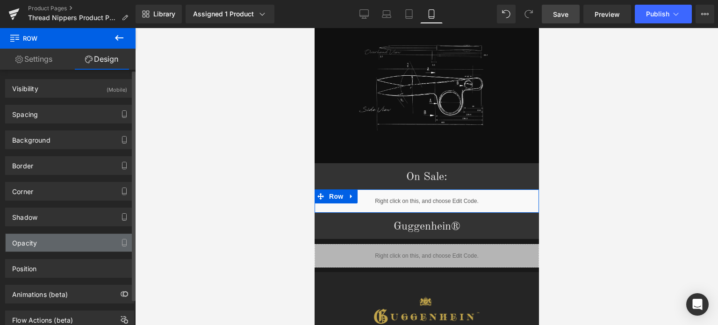
click at [57, 243] on div "Opacity" at bounding box center [70, 243] width 128 height 18
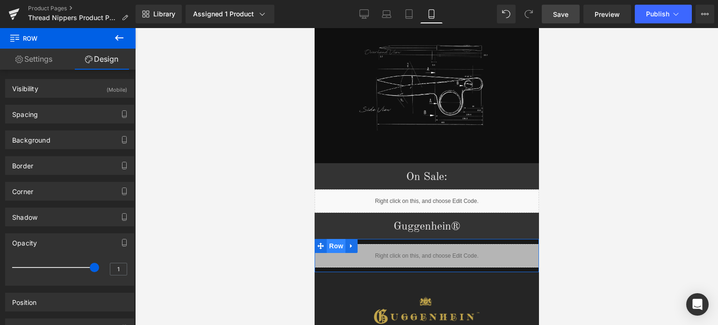
click at [330, 239] on span "Row" at bounding box center [335, 246] width 19 height 14
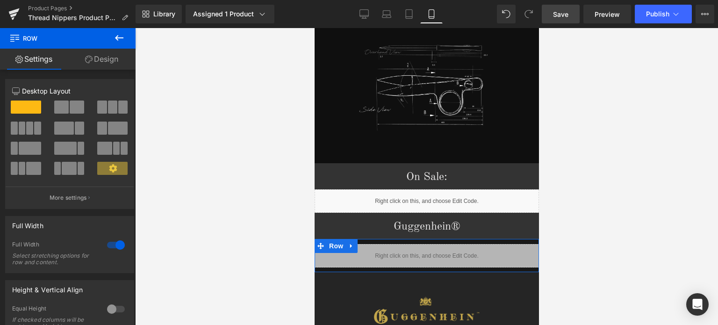
click at [103, 63] on link "Design" at bounding box center [102, 59] width 68 height 21
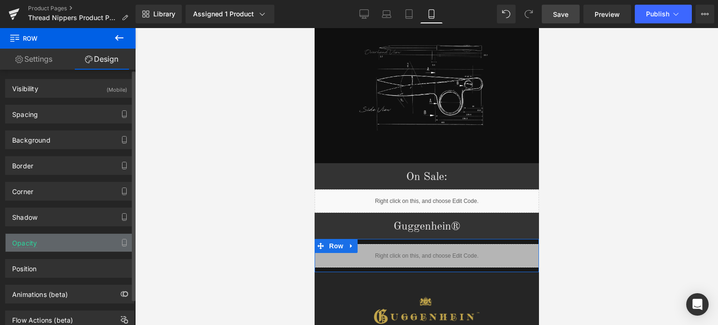
click at [68, 238] on div "Opacity" at bounding box center [70, 243] width 128 height 18
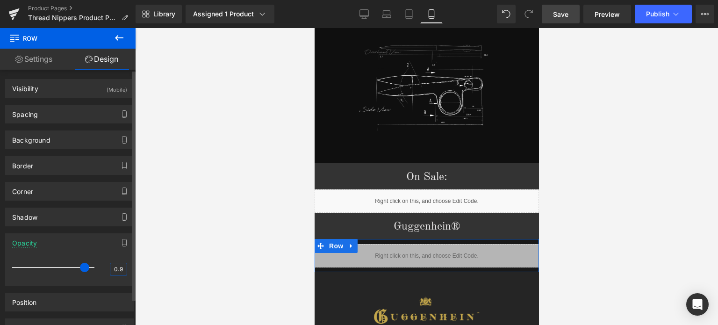
click at [118, 267] on input "0.9" at bounding box center [118, 269] width 16 height 12
click at [119, 268] on input "0.9" at bounding box center [118, 269] width 16 height 12
type input "0.95"
click at [123, 288] on div "Position Advanced option : Please proceed if you have coding knowledge. Relativ…" at bounding box center [70, 299] width 140 height 26
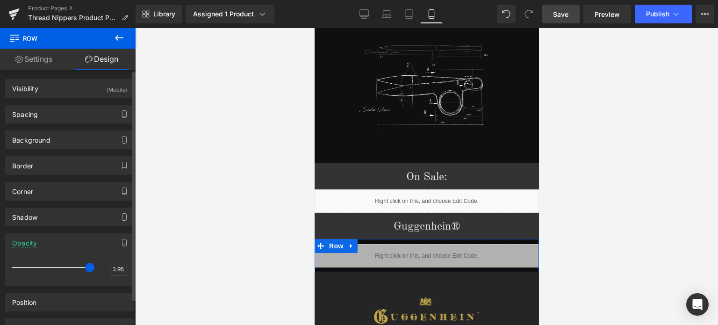
scroll to position [0, 0]
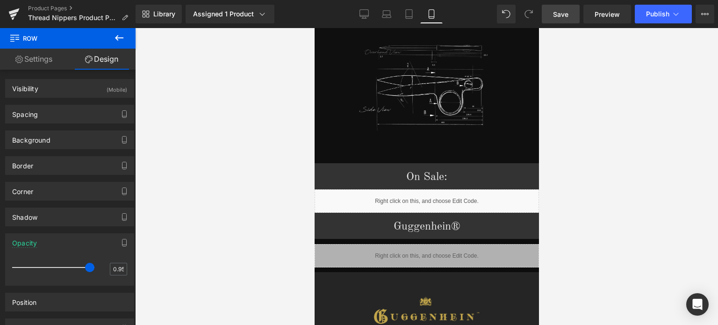
click at [566, 12] on span "Save" at bounding box center [560, 14] width 15 height 10
click at [559, 15] on span "Save" at bounding box center [560, 14] width 15 height 10
click at [572, 13] on link "Save" at bounding box center [561, 14] width 38 height 19
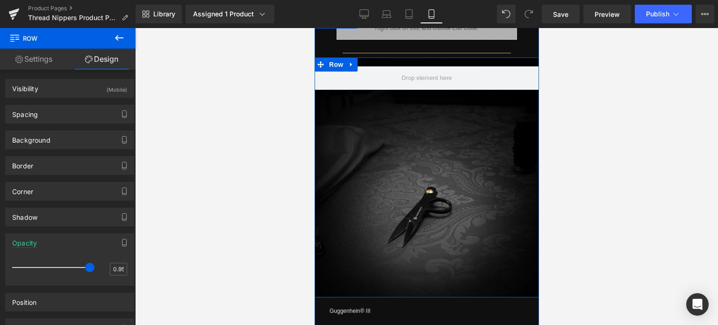
scroll to position [690, 0]
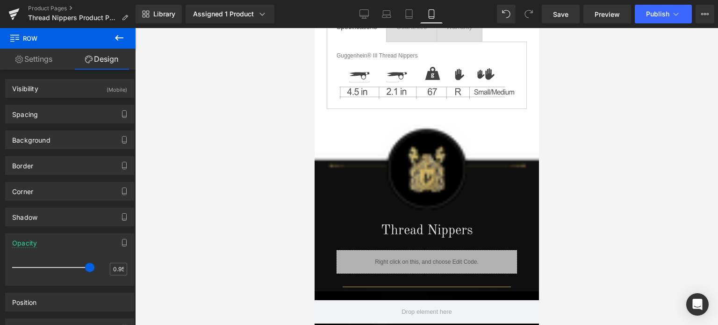
click at [718, 164] on div at bounding box center [426, 176] width 583 height 297
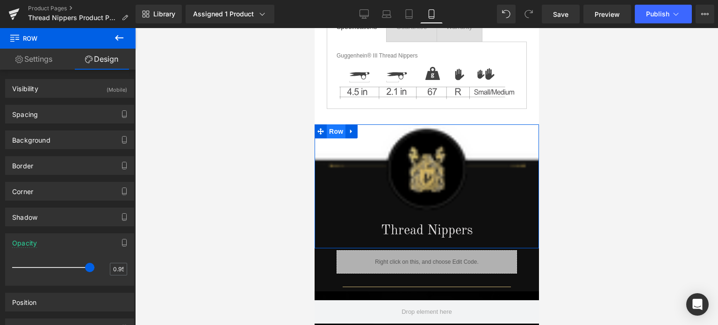
click at [334, 127] on span "Row" at bounding box center [335, 131] width 19 height 14
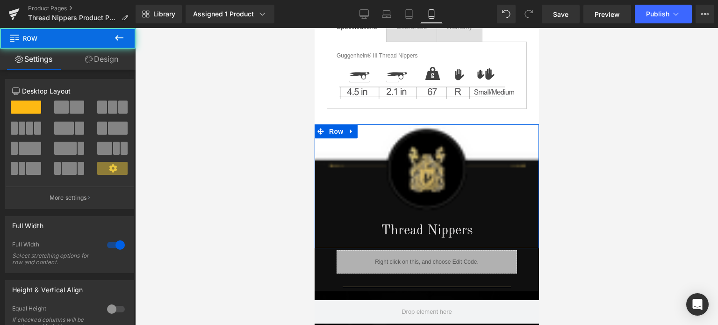
click at [98, 56] on link "Design" at bounding box center [102, 59] width 68 height 21
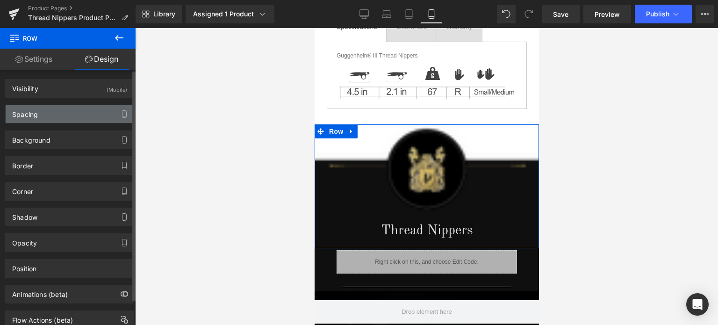
click at [66, 120] on div "Spacing" at bounding box center [70, 114] width 128 height 18
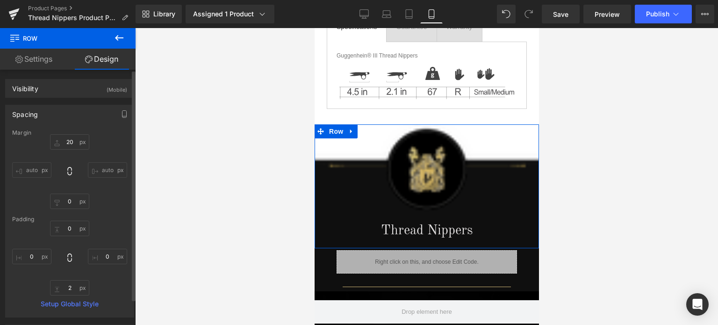
click at [66, 115] on div "Spacing" at bounding box center [70, 114] width 128 height 18
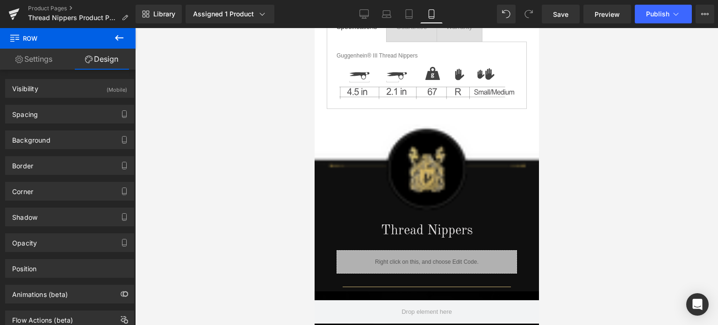
click at [118, 37] on icon at bounding box center [119, 38] width 8 height 6
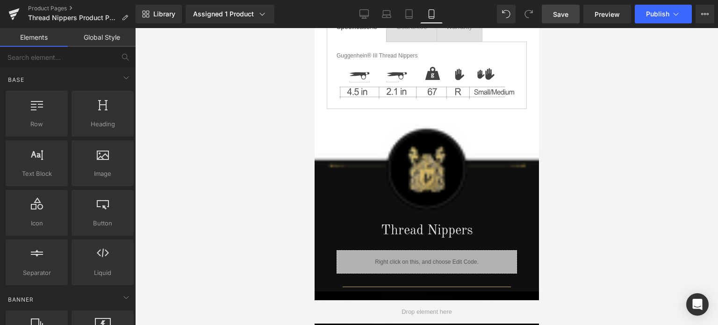
click at [568, 14] on span "Save" at bounding box center [560, 14] width 15 height 10
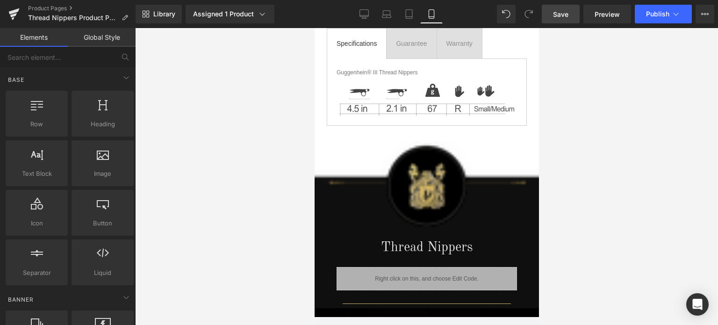
scroll to position [636, 0]
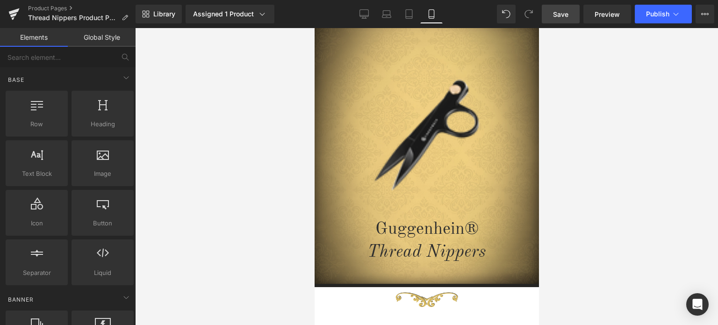
drag, startPoint x: 537, startPoint y: 134, endPoint x: 863, endPoint y: 75, distance: 331.3
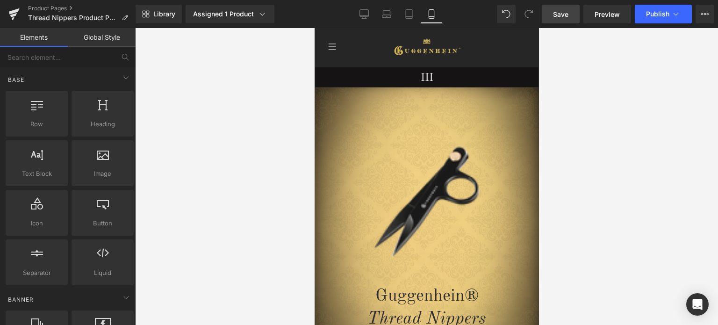
click at [560, 13] on span "Save" at bounding box center [560, 14] width 15 height 10
click at [568, 15] on span "Save" at bounding box center [560, 14] width 15 height 10
